Goal: Transaction & Acquisition: Obtain resource

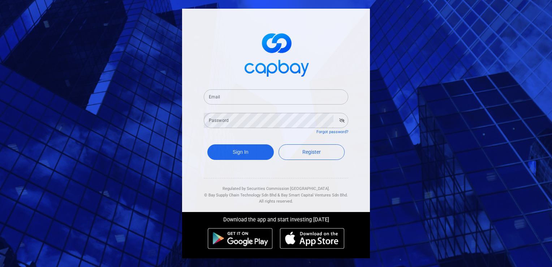
click at [486, 217] on div "Email Email Password Password Forgot password? Sign In Register Regulated by Se…" at bounding box center [276, 133] width 552 height 267
click at [257, 98] on input "Email" at bounding box center [276, 96] width 145 height 15
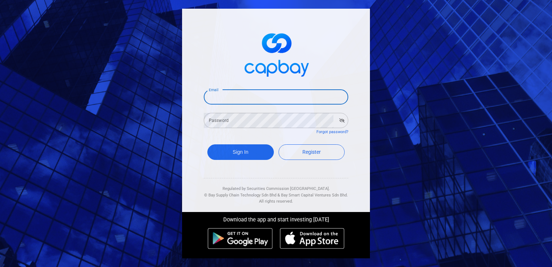
type input "[EMAIL_ADDRESS][DOMAIN_NAME]"
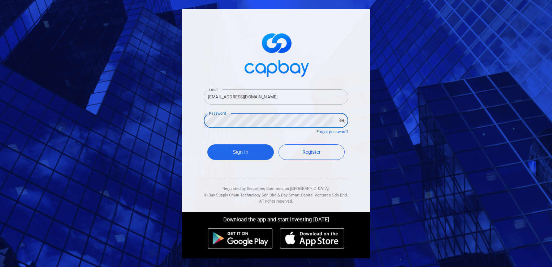
click at [208, 144] on button "Sign In" at bounding box center [241, 152] width 67 height 16
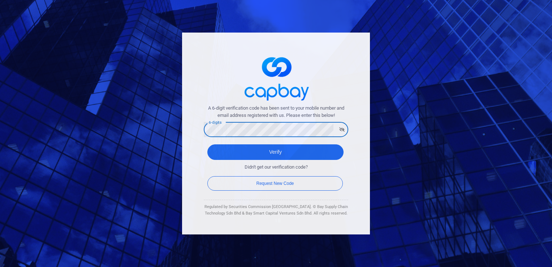
click at [208, 144] on button "Verify" at bounding box center [276, 152] width 136 height 16
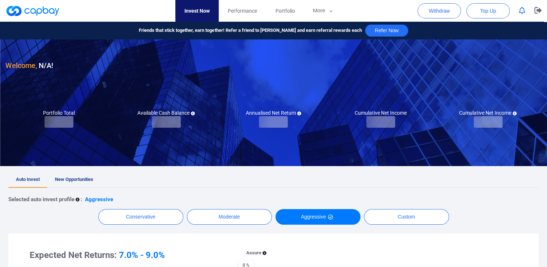
checkbox input "true"
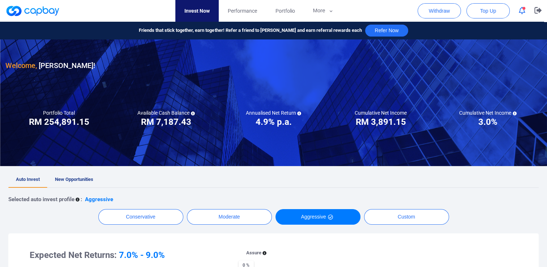
click at [521, 12] on icon "button" at bounding box center [522, 11] width 7 height 8
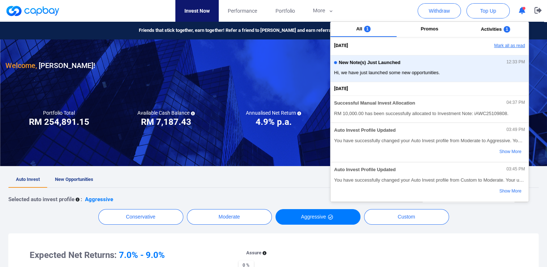
click at [495, 47] on button "Mark all as read" at bounding box center [490, 46] width 78 height 12
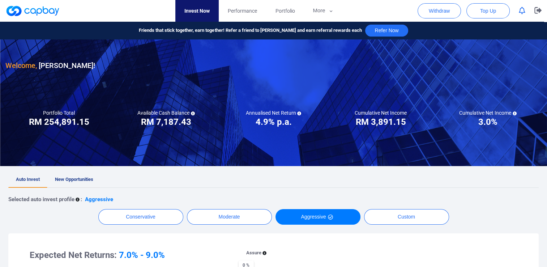
click at [72, 183] on link "New Opportunities" at bounding box center [74, 180] width 54 height 16
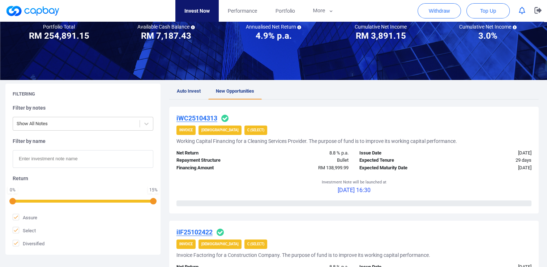
scroll to position [72, 0]
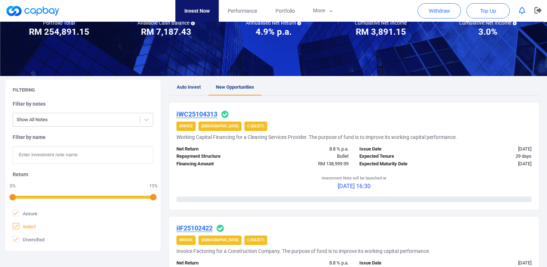
click at [16, 227] on icon at bounding box center [16, 226] width 6 height 6
click at [0, 0] on input "Select" at bounding box center [0, 0] width 0 height 0
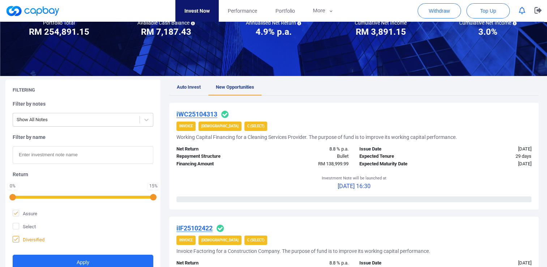
click at [16, 241] on icon at bounding box center [16, 239] width 6 height 6
click at [0, 0] on input "Diversified" at bounding box center [0, 0] width 0 height 0
click at [26, 261] on button "Apply" at bounding box center [83, 263] width 141 height 16
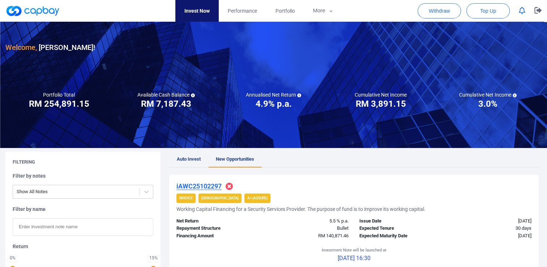
scroll to position [0, 0]
click at [343, 164] on ul "Auto Invest New Opportunities" at bounding box center [354, 160] width 370 height 16
click at [534, 10] on icon "button" at bounding box center [537, 10] width 7 height 7
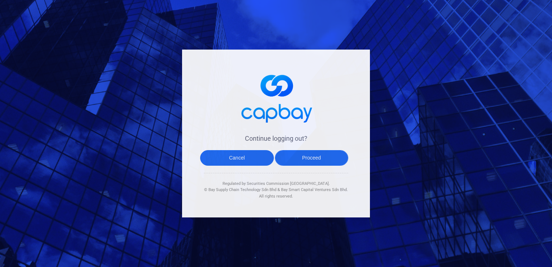
click at [312, 161] on button "Proceed" at bounding box center [312, 158] width 74 height 16
